Goal: Transaction & Acquisition: Book appointment/travel/reservation

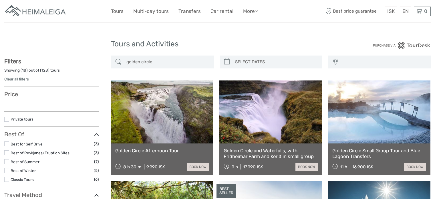
select select
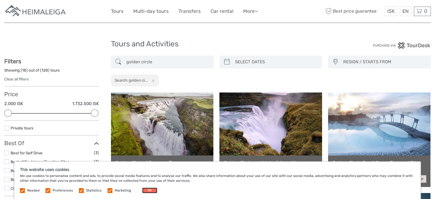
click at [149, 191] on button "OK" at bounding box center [149, 190] width 15 height 6
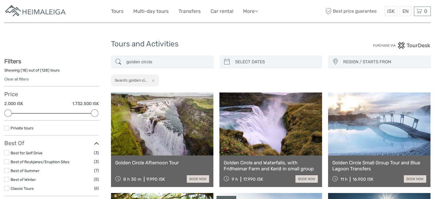
click at [182, 130] on link at bounding box center [162, 123] width 102 height 63
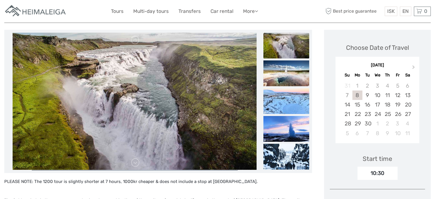
scroll to position [68, 0]
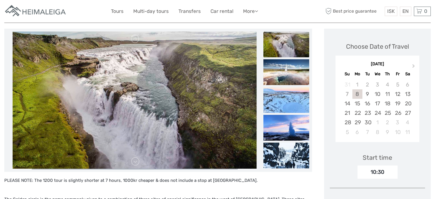
click at [288, 44] on img at bounding box center [286, 44] width 46 height 26
click at [289, 75] on img at bounding box center [286, 72] width 46 height 26
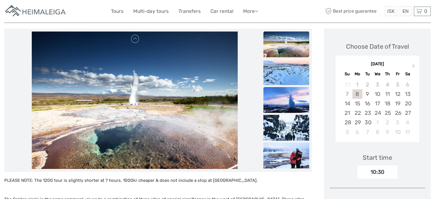
click at [293, 102] on img at bounding box center [286, 100] width 46 height 26
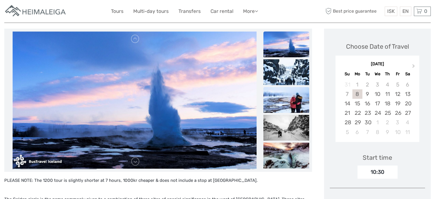
click at [297, 101] on img at bounding box center [286, 100] width 46 height 26
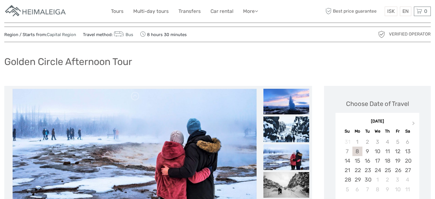
scroll to position [7, 0]
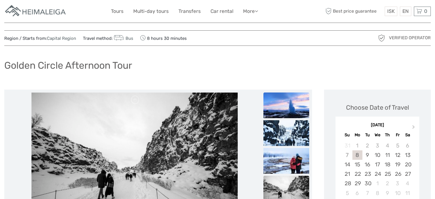
click at [296, 114] on img at bounding box center [286, 105] width 46 height 26
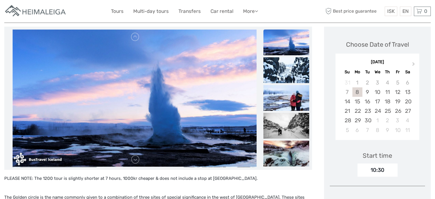
scroll to position [72, 0]
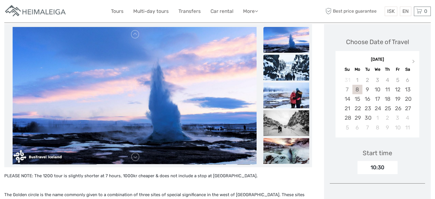
click at [298, 74] on img at bounding box center [286, 68] width 46 height 26
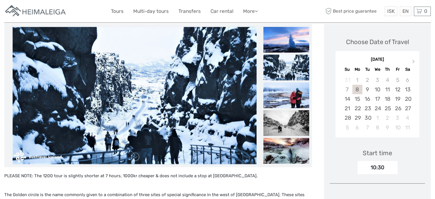
click at [294, 89] on img at bounding box center [286, 95] width 46 height 26
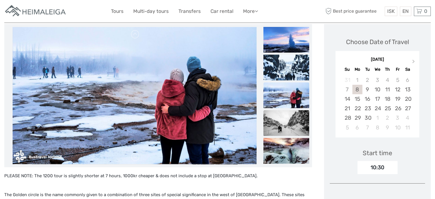
click at [287, 126] on img at bounding box center [286, 123] width 46 height 26
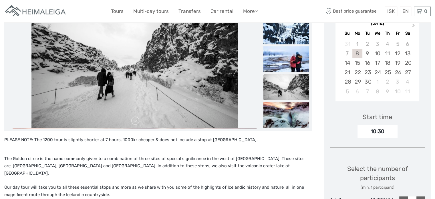
scroll to position [153, 0]
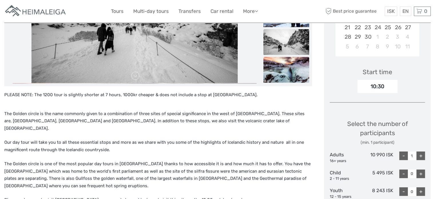
click at [300, 67] on img at bounding box center [286, 70] width 46 height 26
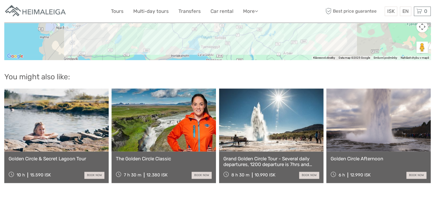
scroll to position [749, 0]
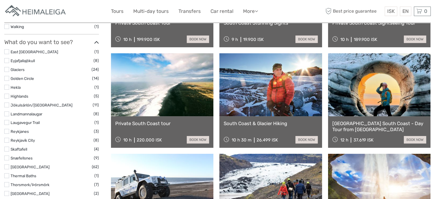
scroll to position [292, 0]
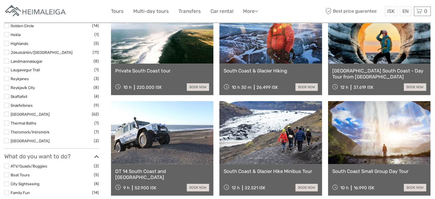
click at [299, 124] on link at bounding box center [270, 132] width 102 height 63
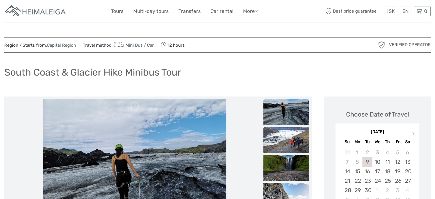
click at [281, 139] on img at bounding box center [286, 140] width 46 height 26
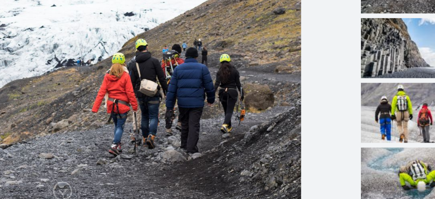
scroll to position [85, 0]
